Goal: Information Seeking & Learning: Check status

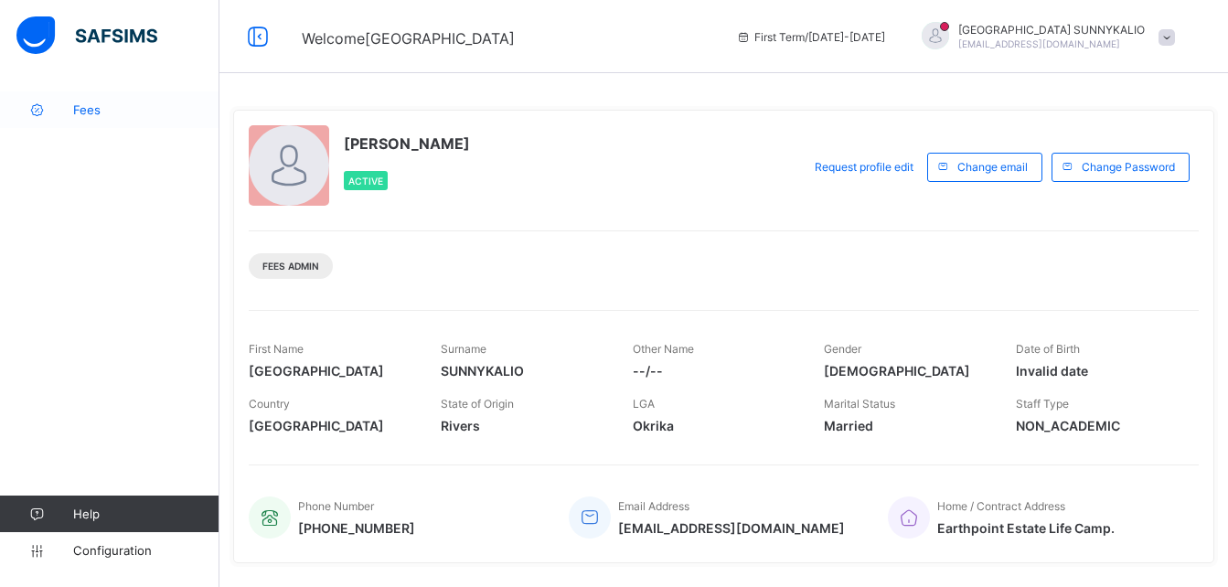
click at [86, 106] on span "Fees" at bounding box center [146, 109] width 146 height 15
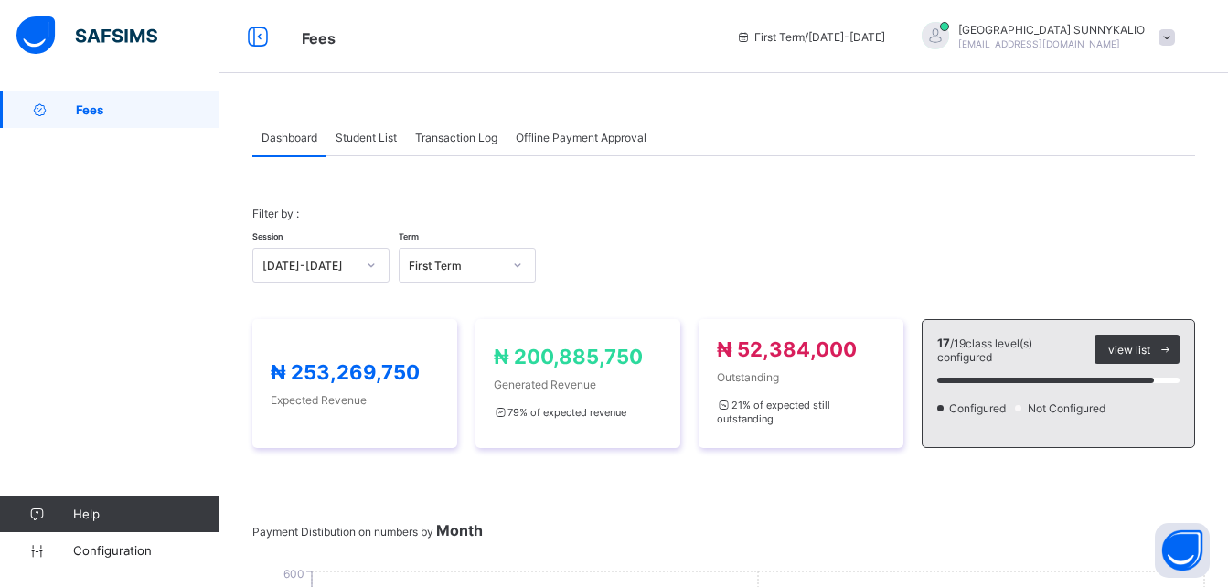
click at [373, 139] on span "Student List" at bounding box center [366, 138] width 61 height 14
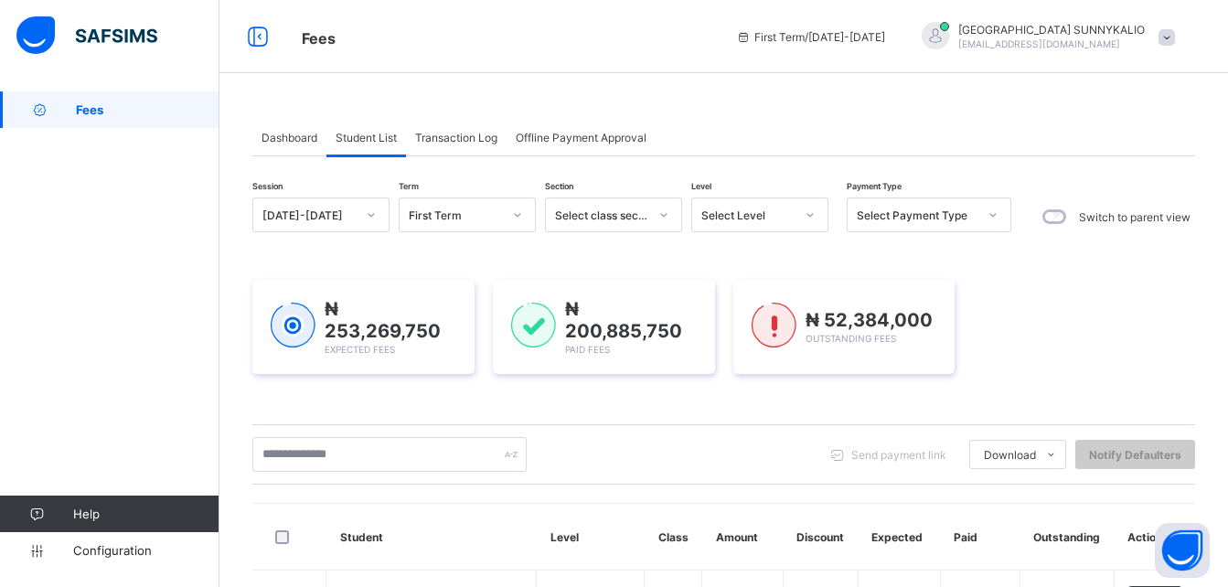
click at [375, 138] on span "Student List" at bounding box center [366, 138] width 61 height 14
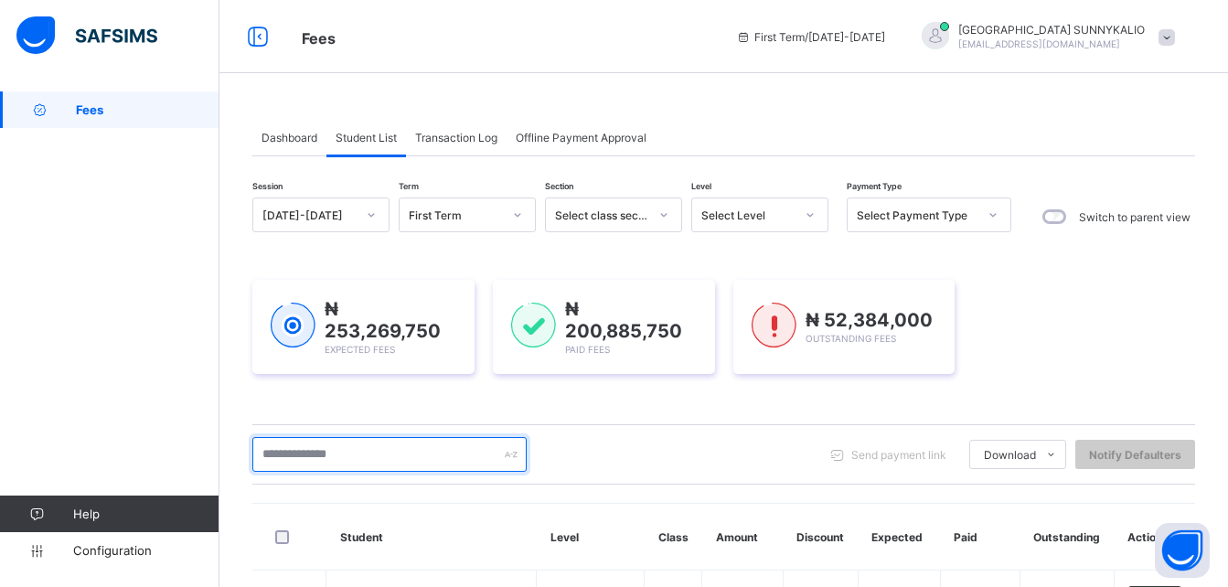
click at [398, 457] on input "text" at bounding box center [389, 454] width 274 height 35
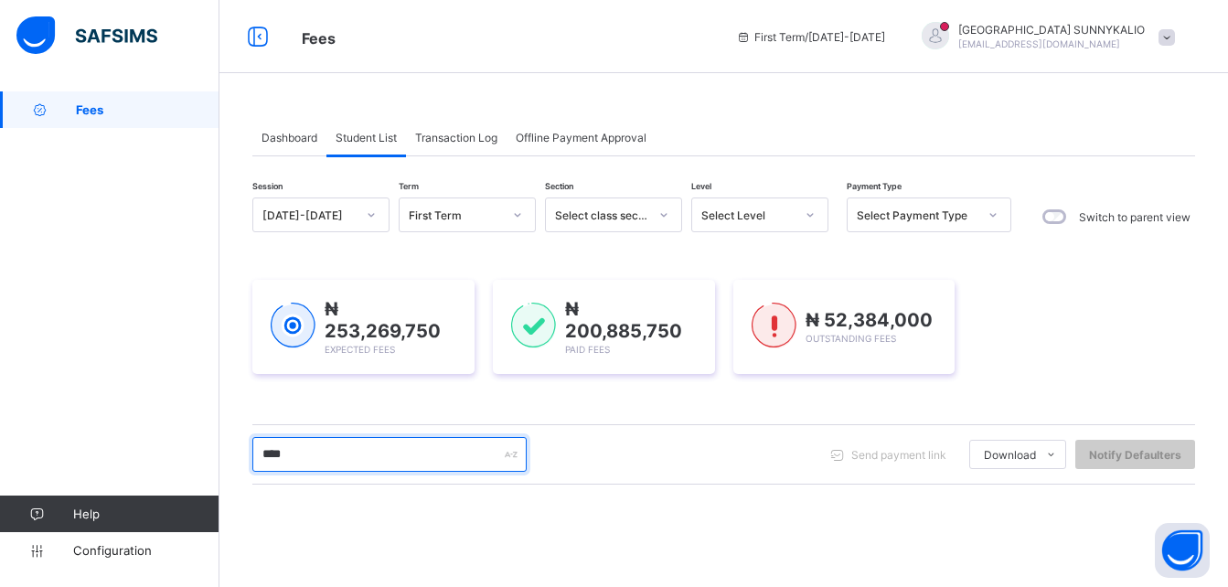
type input "*****"
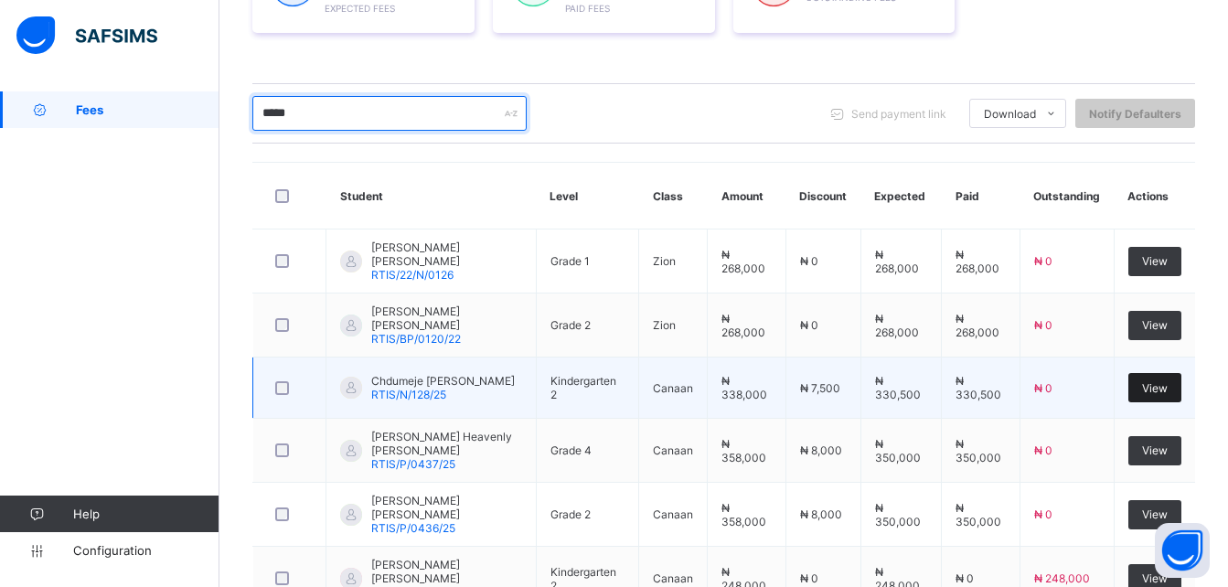
scroll to position [366, 0]
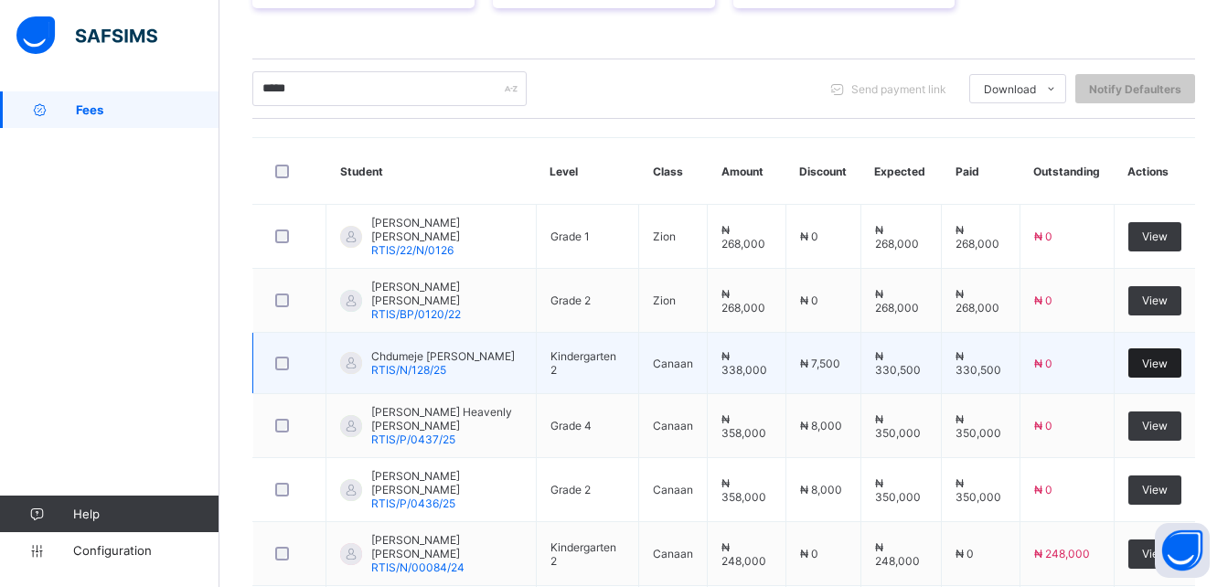
click at [1164, 357] on span "View" at bounding box center [1155, 364] width 26 height 14
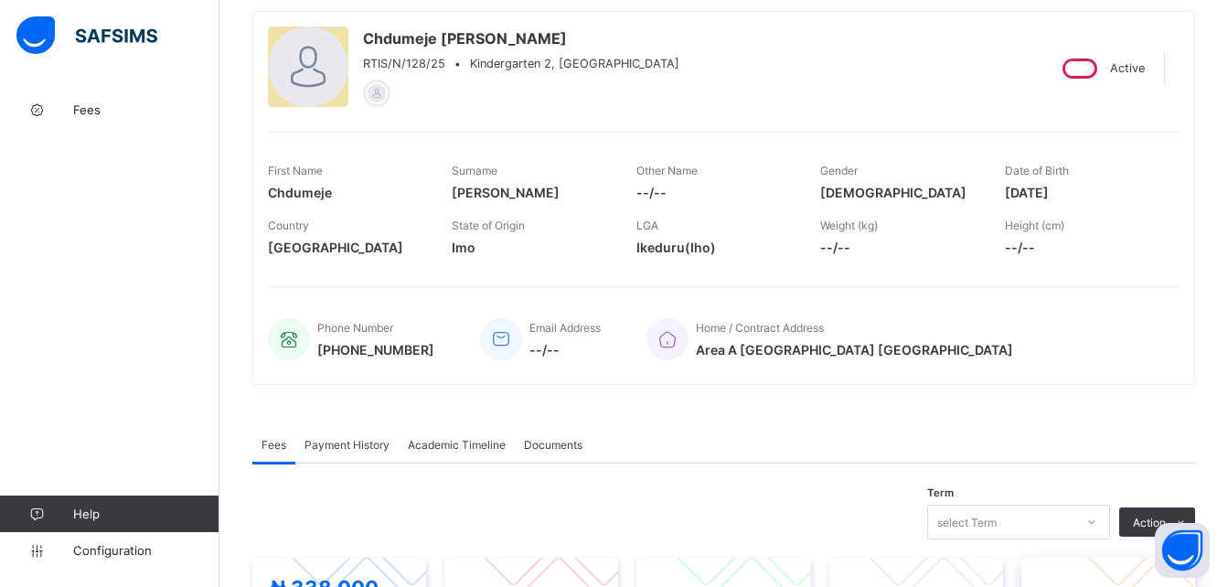
scroll to position [91, 0]
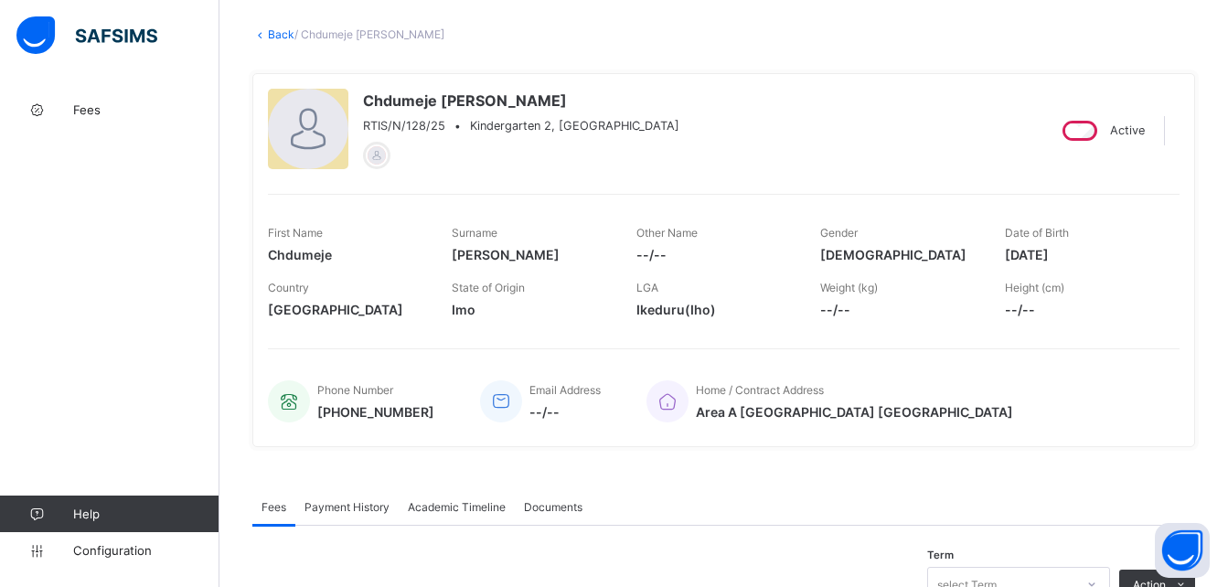
click at [276, 34] on link "Back" at bounding box center [281, 34] width 27 height 14
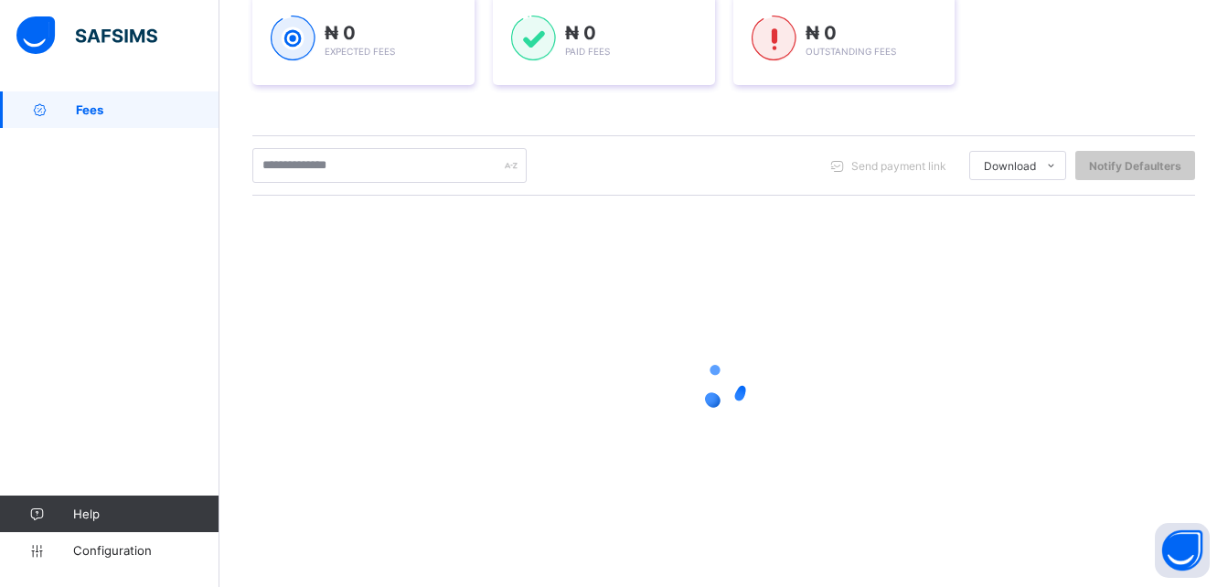
scroll to position [287, 0]
